Goal: Task Accomplishment & Management: Manage account settings

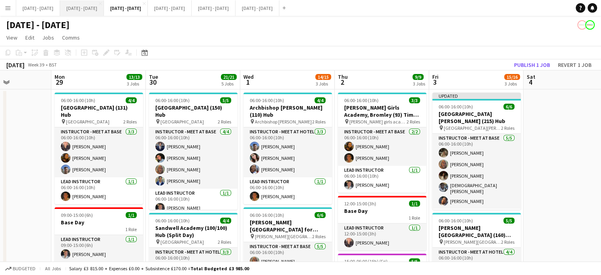
click at [103, 3] on button "[DATE] - [DATE] Close" at bounding box center [82, 7] width 44 height 15
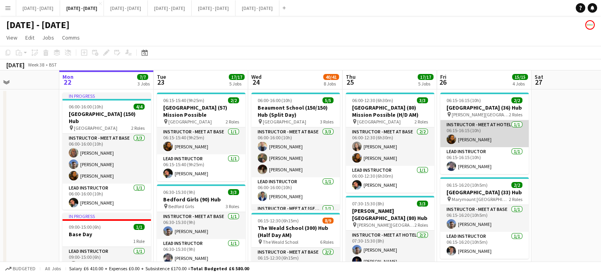
click at [495, 146] on app-card-role "Instructor - Meet at Hotel [DATE] 06:15-16:15 (10h) [PERSON_NAME]" at bounding box center [485, 133] width 89 height 27
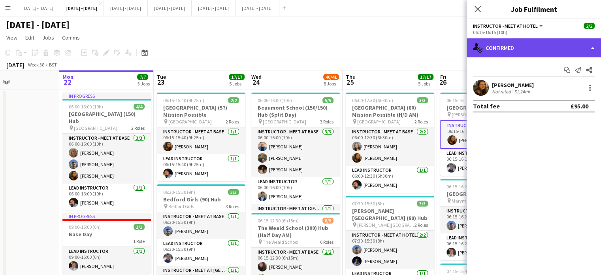
click at [533, 47] on div "single-neutral-actions-check-2 Confirmed" at bounding box center [534, 47] width 134 height 19
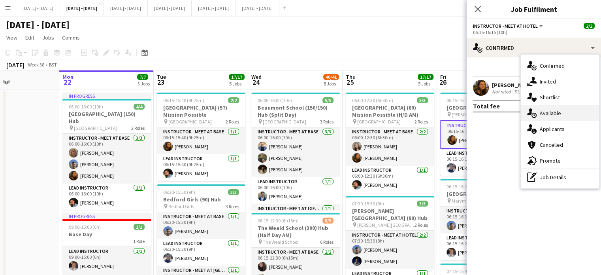
click at [560, 115] on span "Available" at bounding box center [550, 113] width 21 height 7
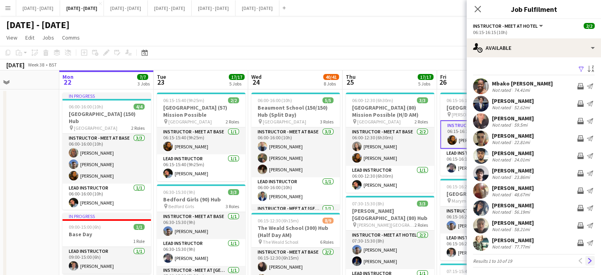
click at [588, 262] on app-icon "Next" at bounding box center [591, 261] width 6 height 6
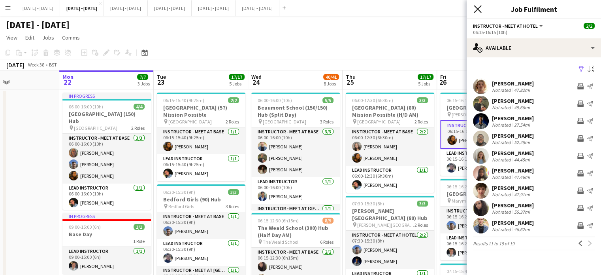
click at [476, 8] on icon at bounding box center [478, 9] width 8 height 8
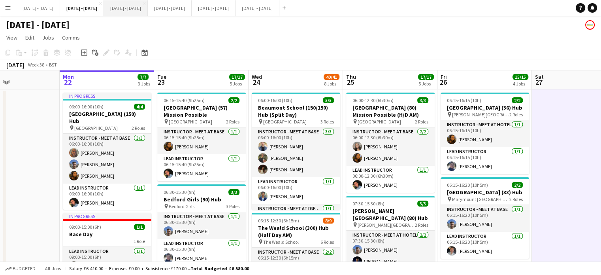
click at [147, 8] on button "[DATE] - [DATE] Close" at bounding box center [126, 7] width 44 height 15
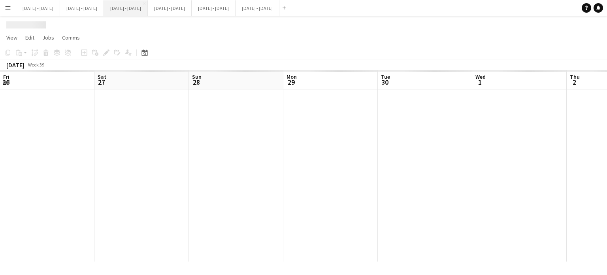
scroll to position [0, 232]
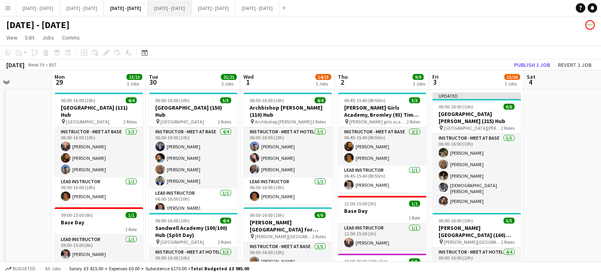
click at [192, 9] on button "[DATE] - [DATE] Close" at bounding box center [170, 7] width 44 height 15
